Goal: Find specific page/section: Find specific page/section

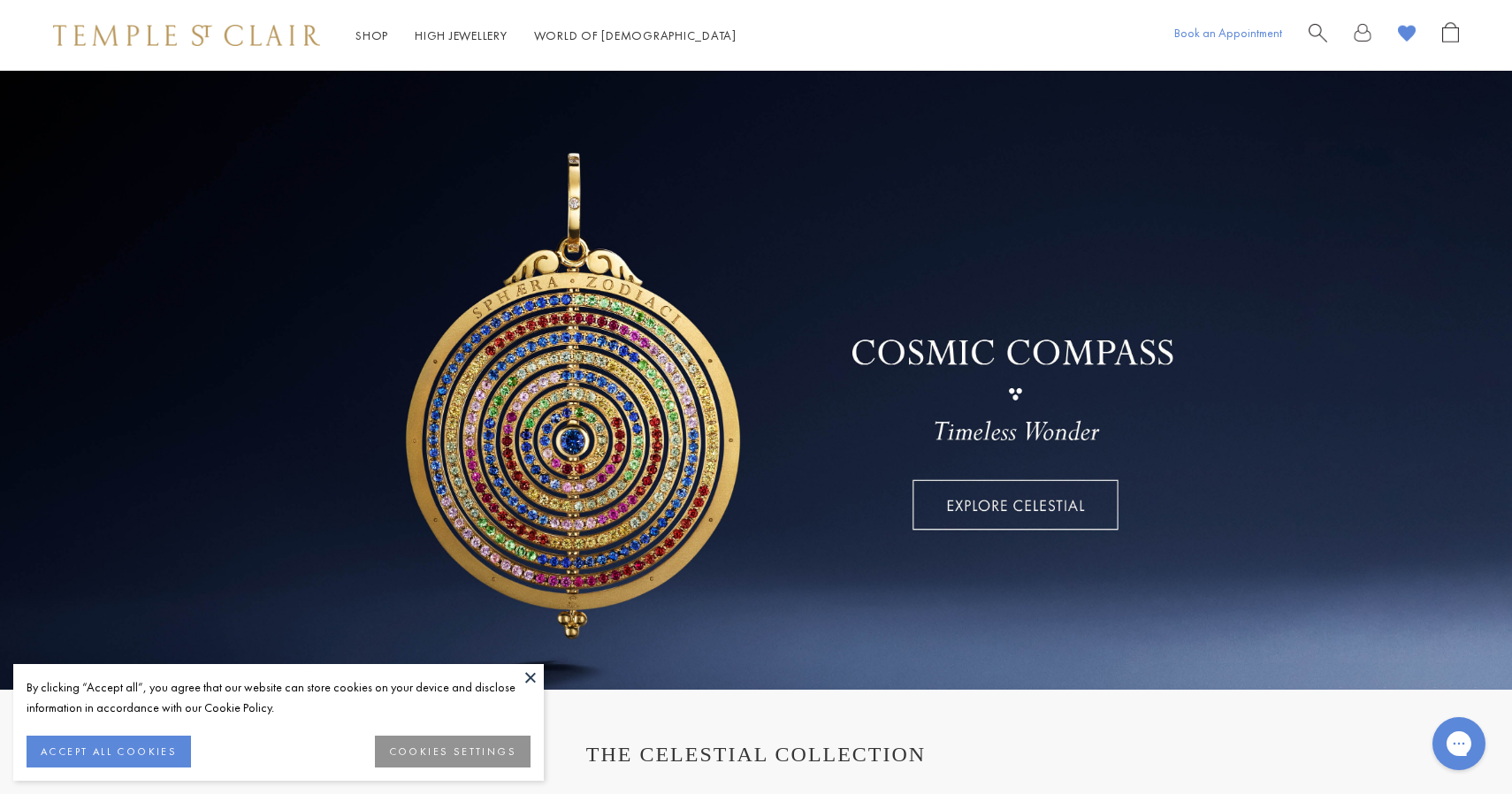
click at [1233, 34] on link "Book an Appointment" at bounding box center [1227, 33] width 108 height 16
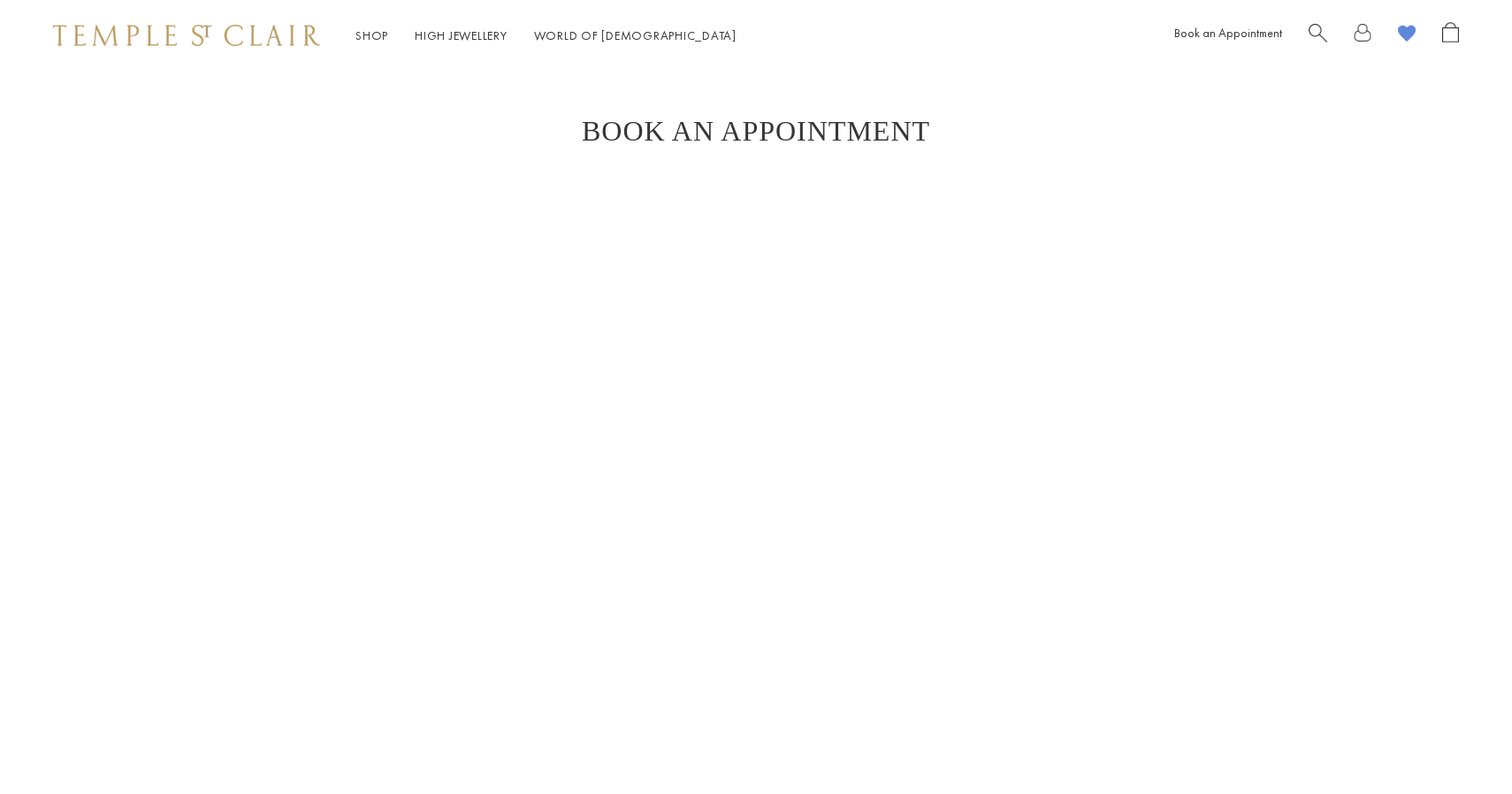
click at [380, 33] on link "Shop Shop" at bounding box center [372, 36] width 33 height 16
click at [597, 31] on link "World of Temple World of Temple" at bounding box center [634, 36] width 203 height 16
click at [228, 6] on div "Shop Shop Categories Amulets Pendants & Charms Lockets Chains & Leather Cords E…" at bounding box center [756, 36] width 1512 height 71
click at [233, 21] on div "Shop Shop Categories Amulets Pendants & Charms Lockets Chains & Leather Cords E…" at bounding box center [756, 36] width 1512 height 71
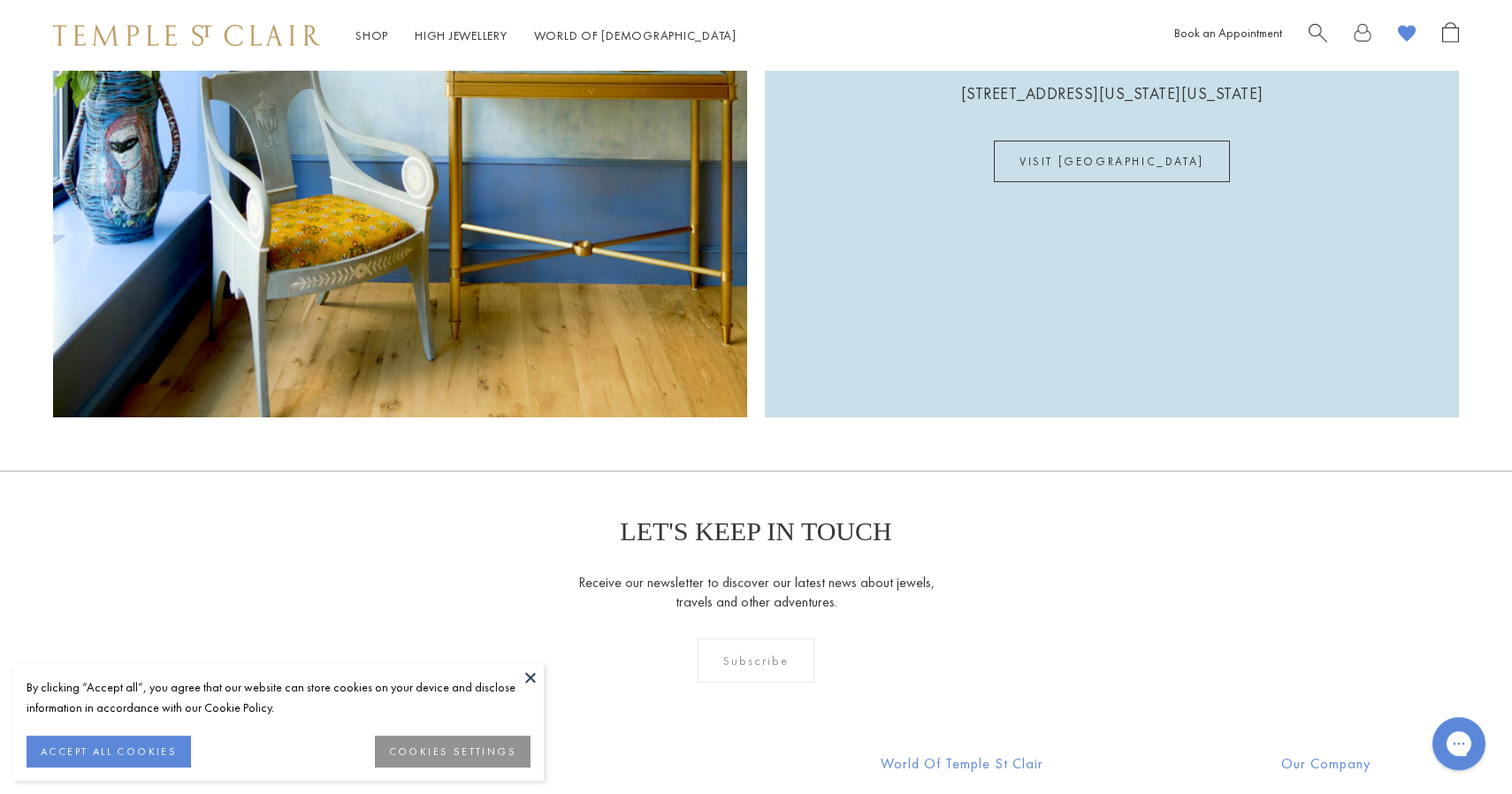
scroll to position [4991, 0]
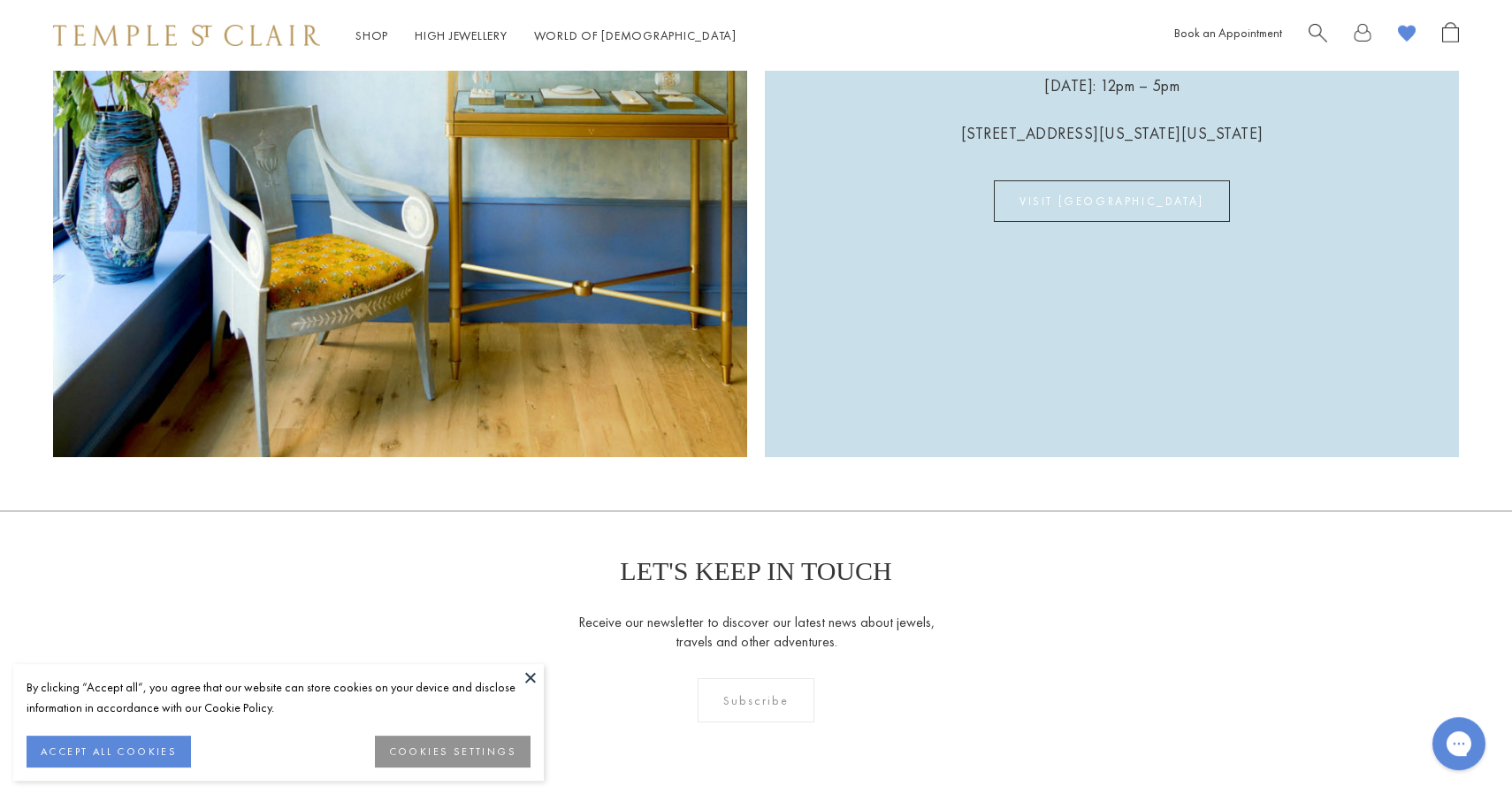
click at [1117, 222] on link "VISIT [GEOGRAPHIC_DATA]" at bounding box center [1112, 201] width 236 height 41
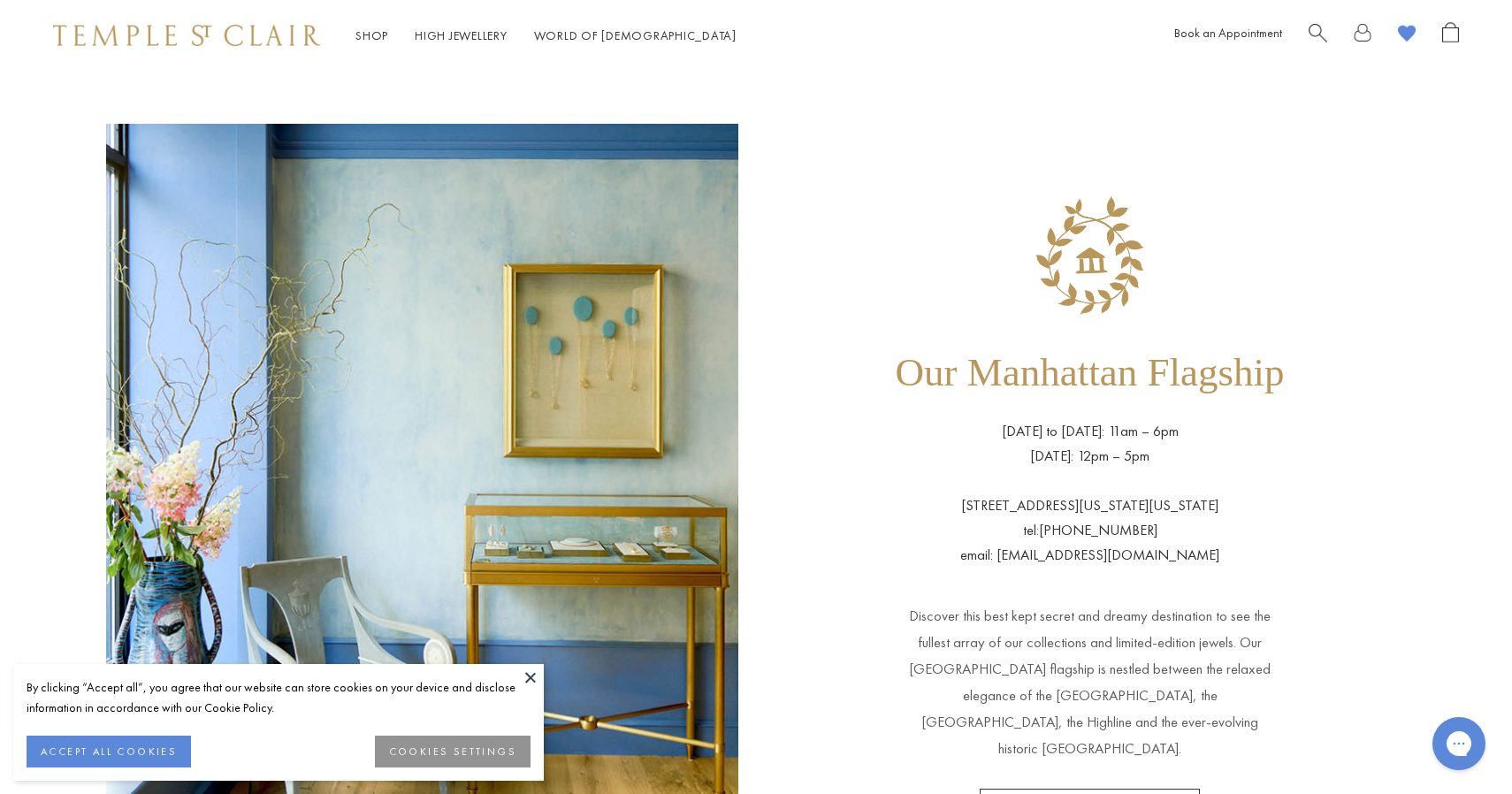
scroll to position [1641, 0]
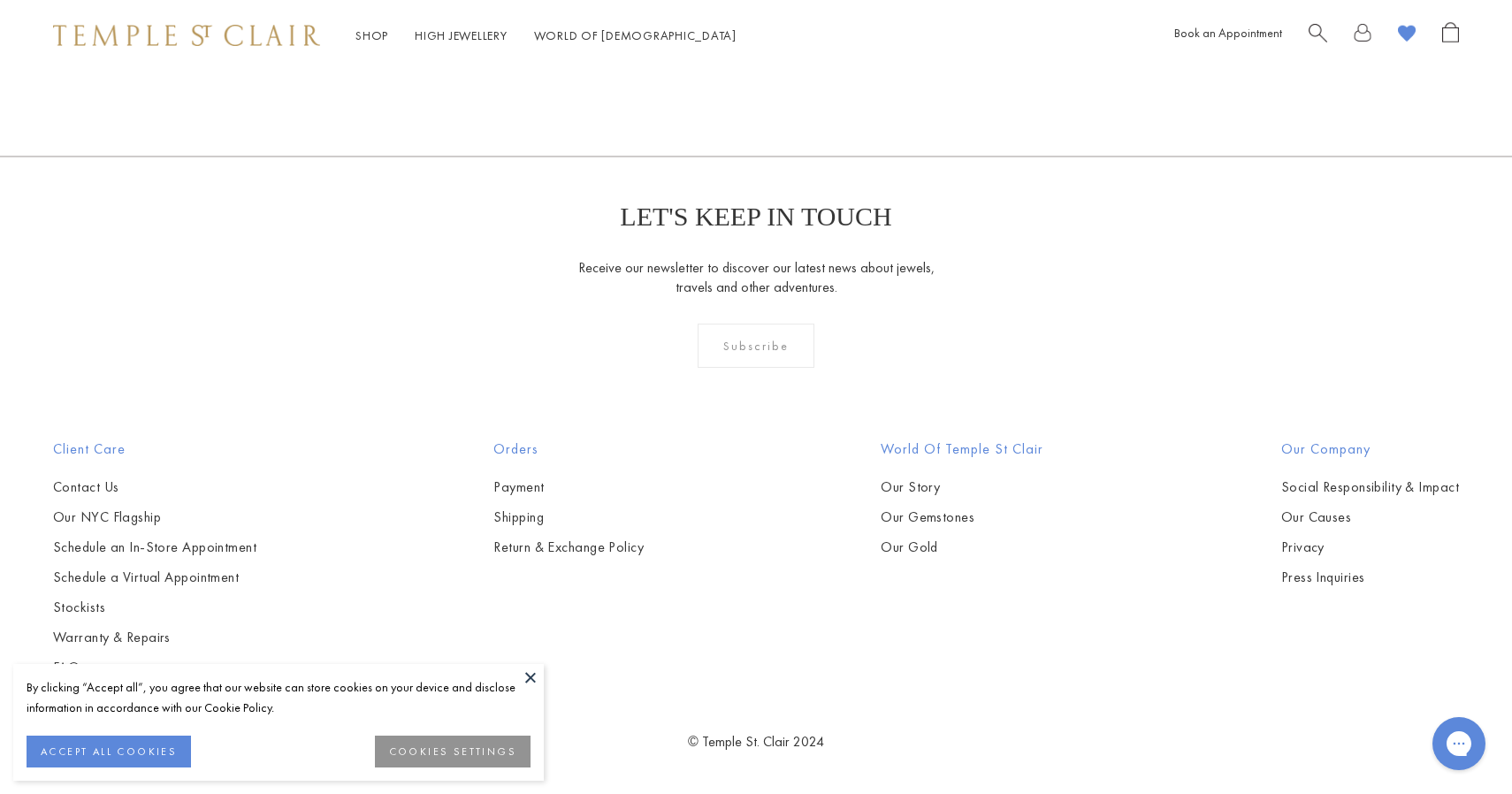
click at [534, 676] on button at bounding box center [531, 678] width 27 height 27
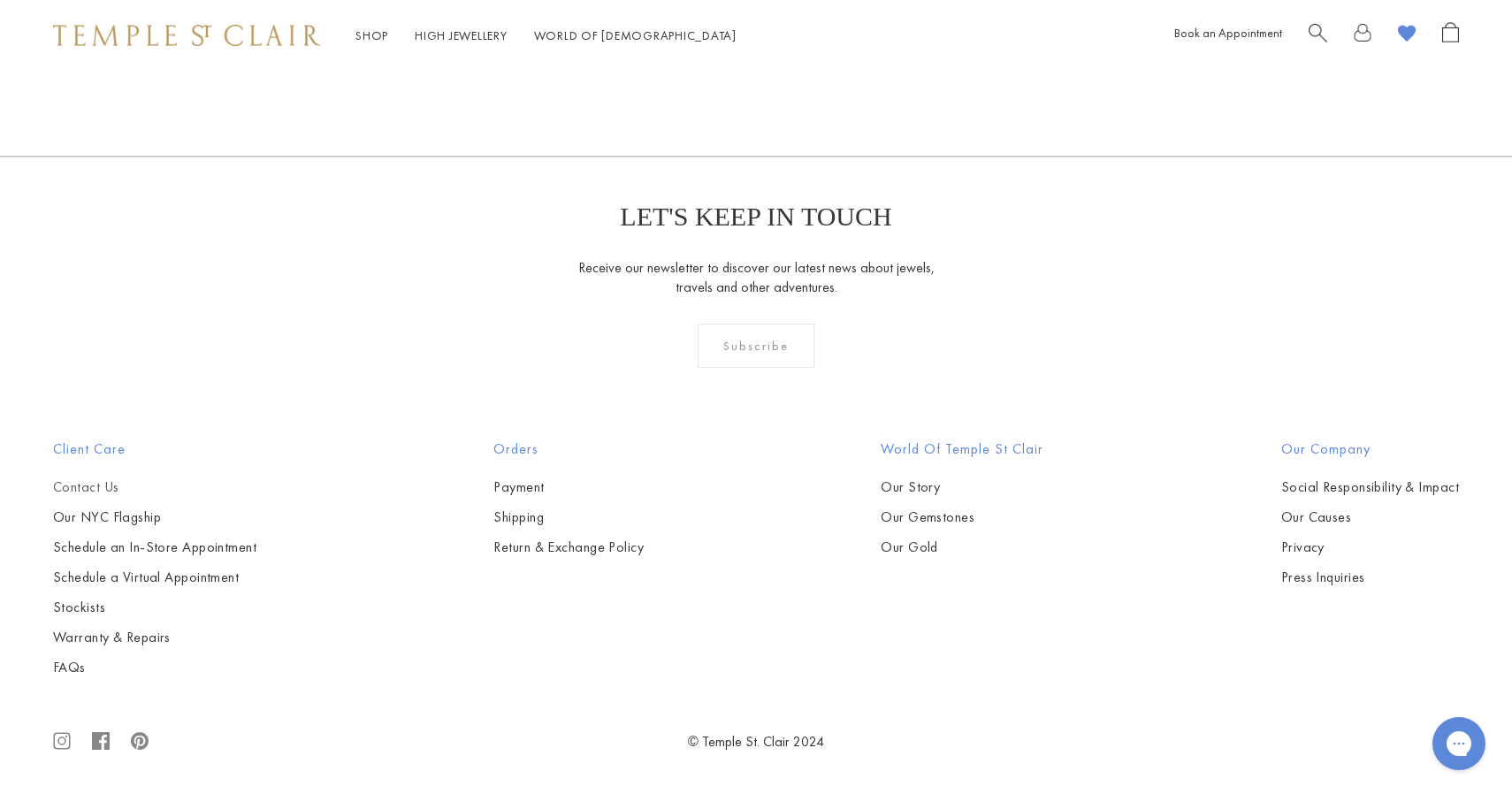
click at [93, 487] on link "Contact Us" at bounding box center [155, 487] width 204 height 19
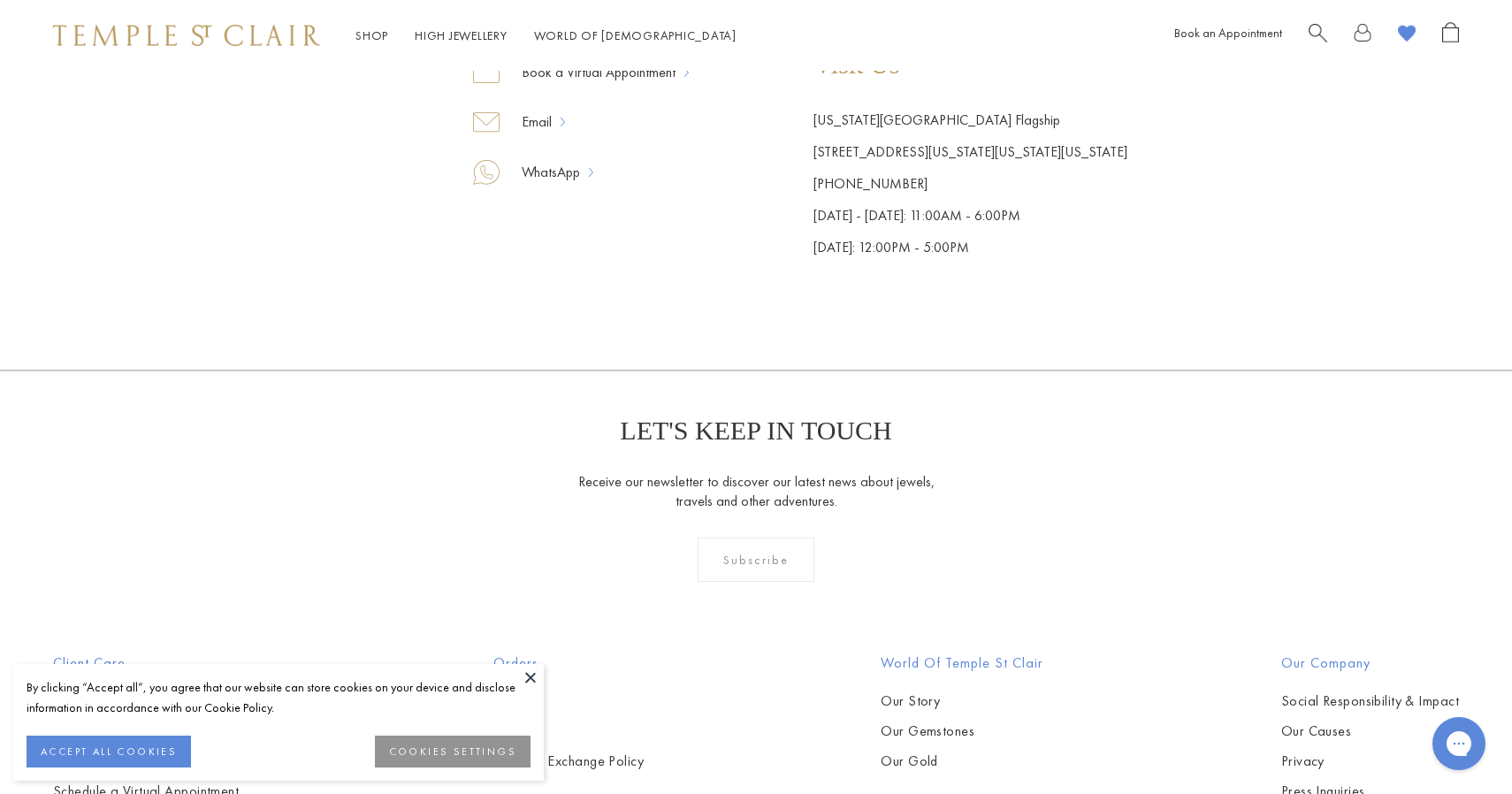
scroll to position [716, 0]
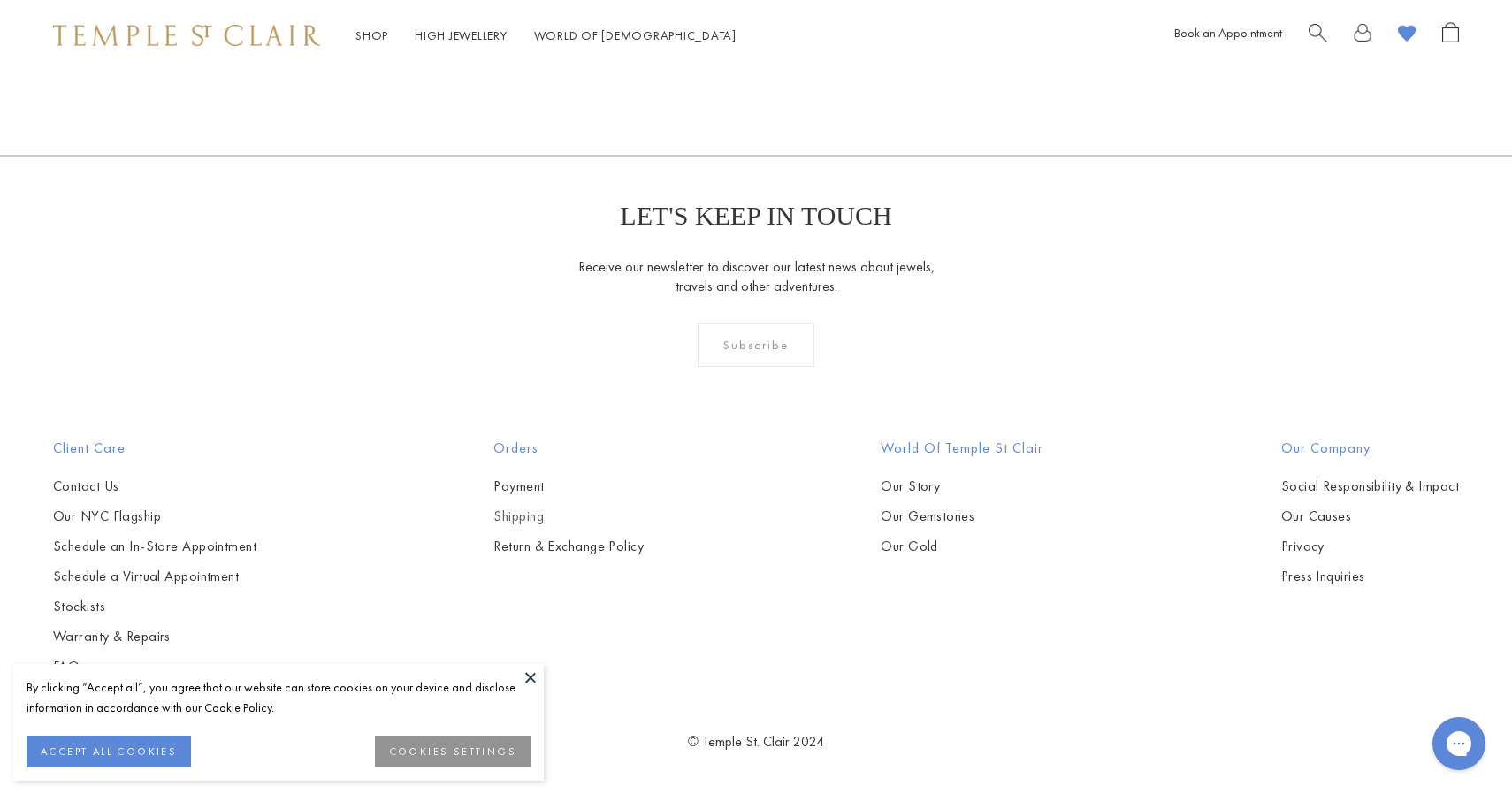
click at [515, 515] on link "Shipping" at bounding box center [568, 516] width 150 height 19
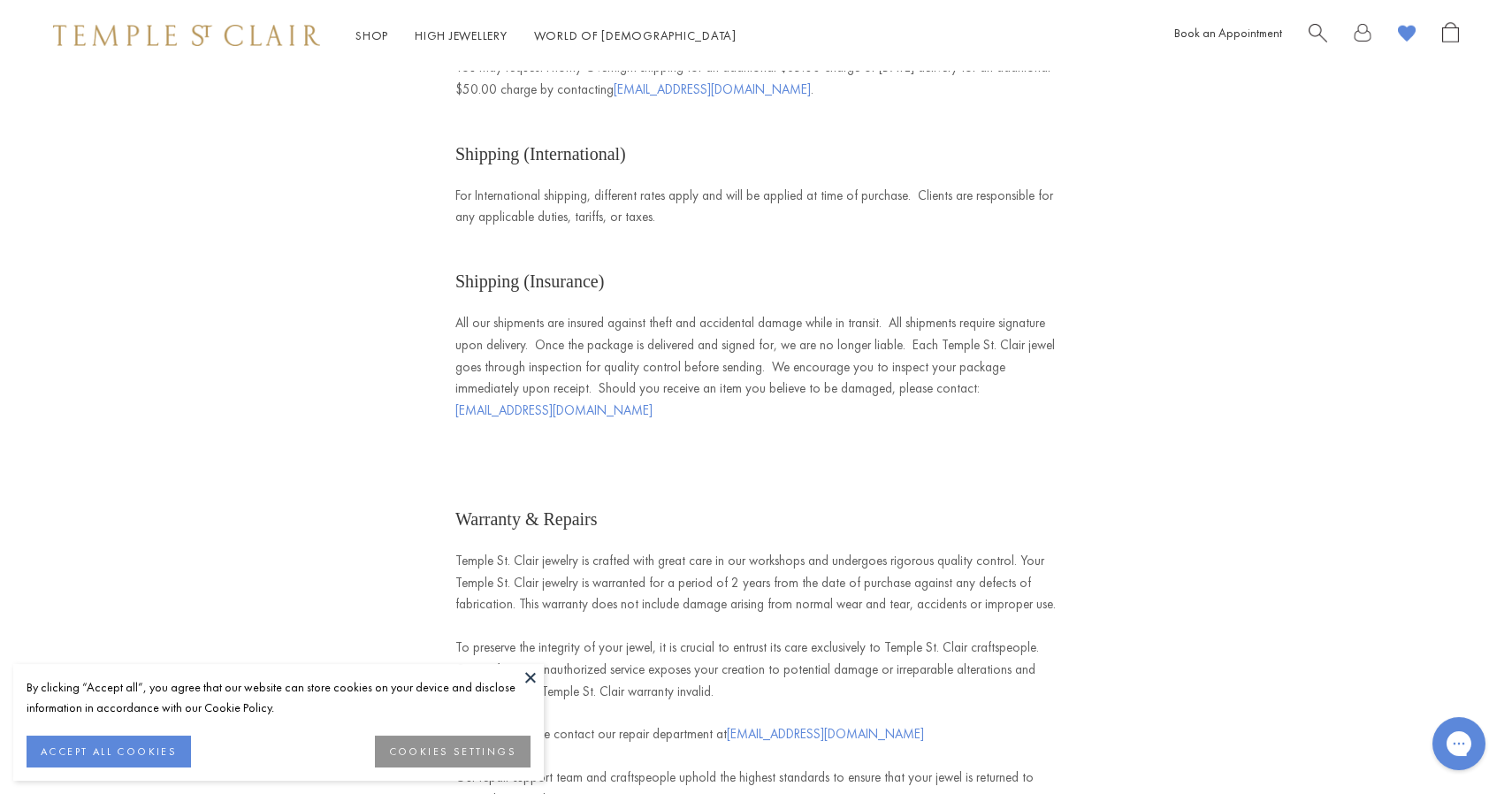
scroll to position [2707, 0]
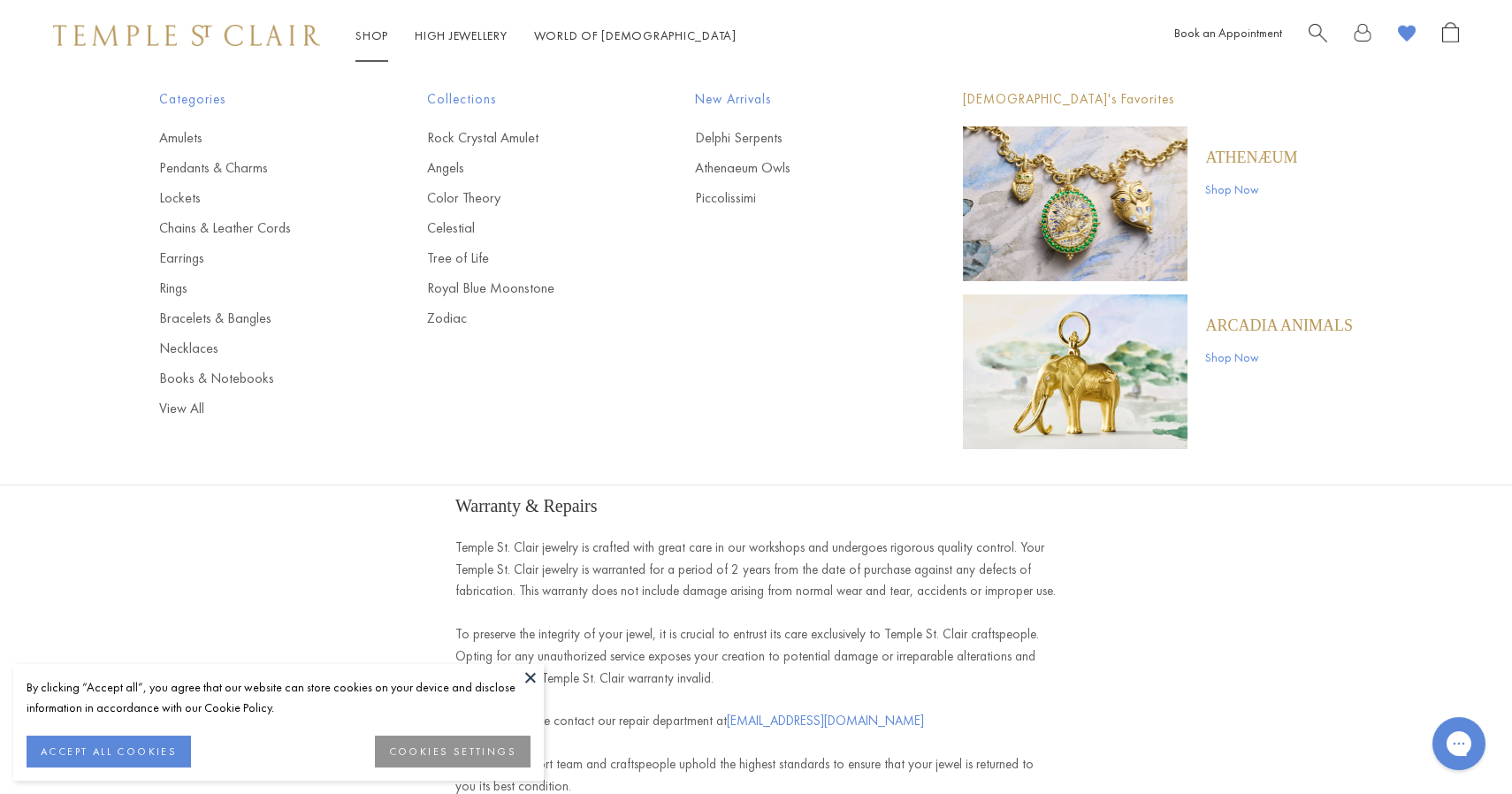
click at [281, 34] on img at bounding box center [186, 36] width 267 height 21
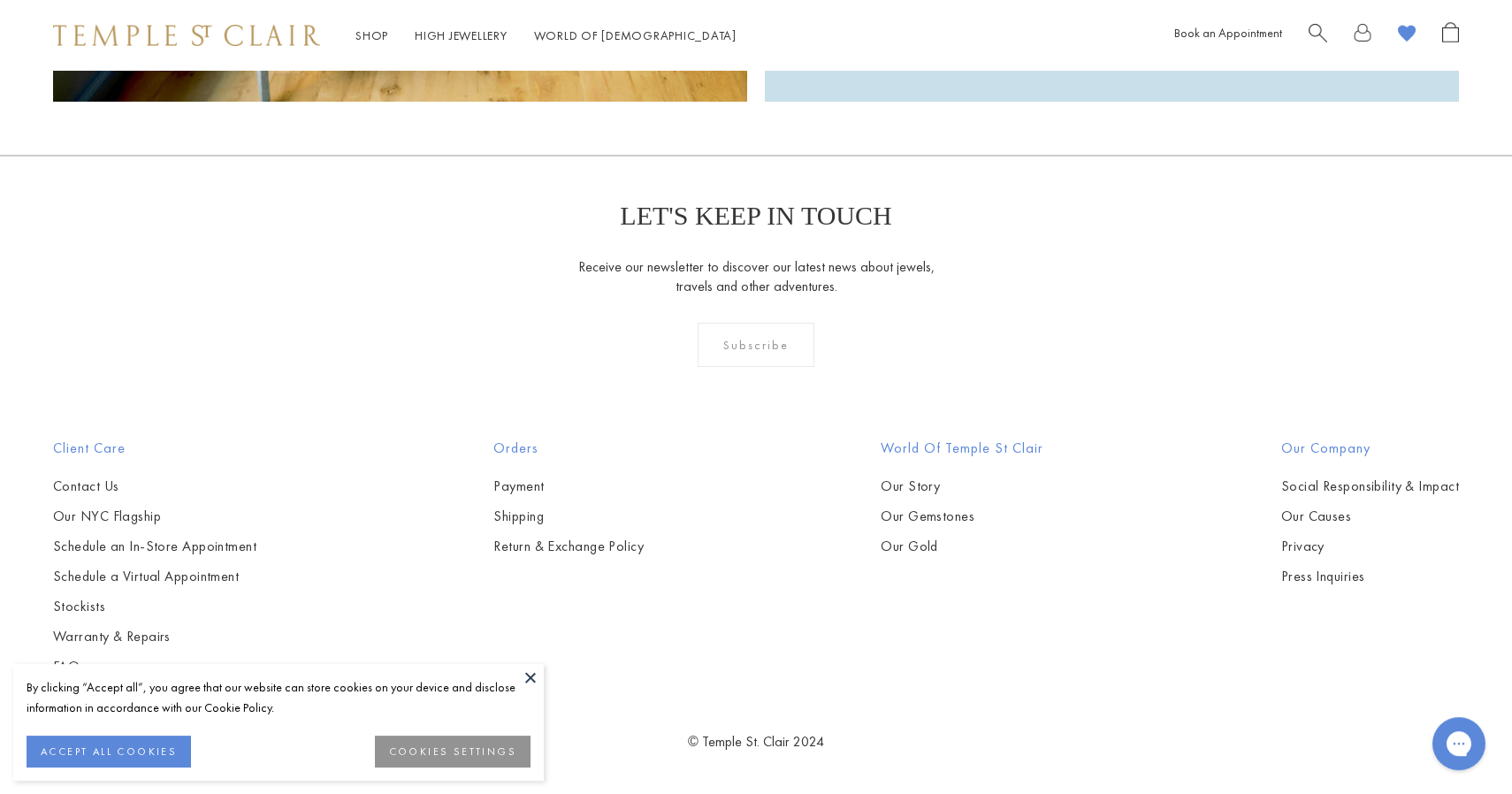
scroll to position [4645, 0]
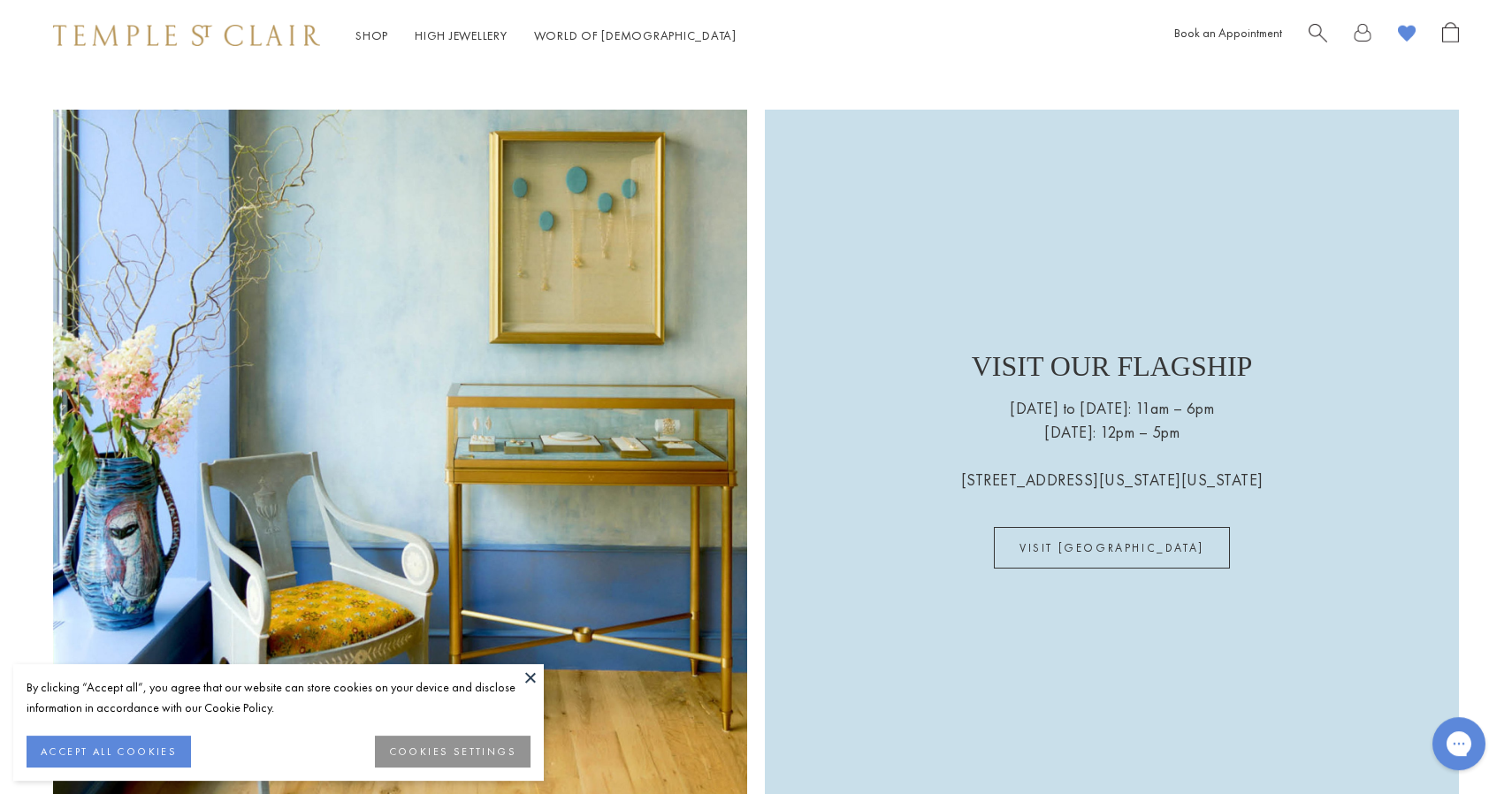
click at [1075, 505] on div "VISIT OUR FLAGSHIP Wednesday to Saturday: 11am – 6pm Sunday: 12pm – 5pm 803 Was…" at bounding box center [1112, 457] width 303 height 224
click at [1086, 534] on div "VISIT OUR FLAGSHIP Wednesday to Saturday: 11am – 6pm Sunday: 12pm – 5pm 803 Was…" at bounding box center [1112, 457] width 303 height 224
click at [1086, 554] on link "VISIT US" at bounding box center [1112, 547] width 236 height 41
